Goal: Navigation & Orientation: Find specific page/section

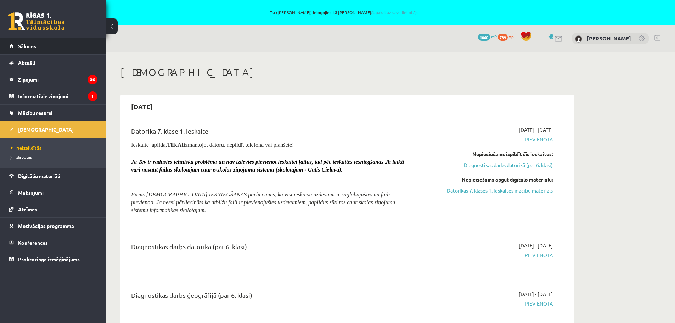
click at [25, 47] on span "Sākums" at bounding box center [27, 46] width 18 height 6
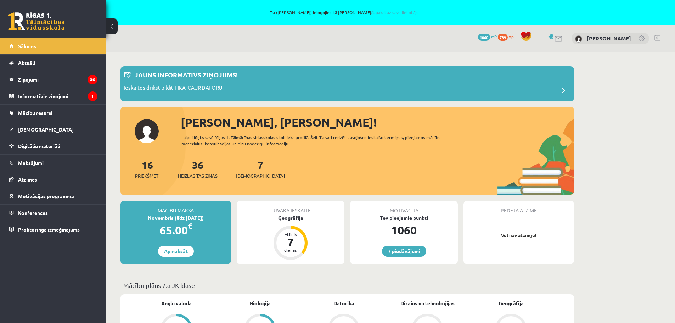
click at [35, 21] on link at bounding box center [36, 21] width 57 height 18
click at [33, 129] on span "[DEMOGRAPHIC_DATA]" at bounding box center [46, 129] width 56 height 6
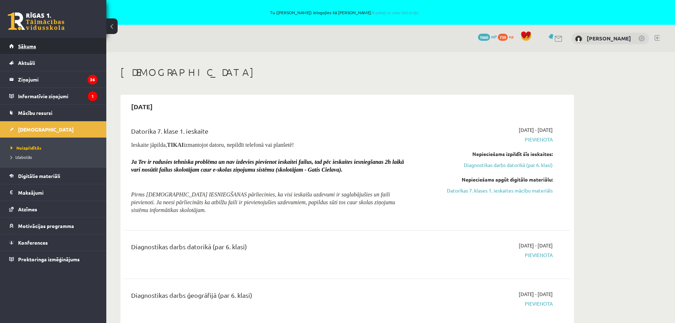
click at [23, 44] on span "Sākums" at bounding box center [27, 46] width 18 height 6
